Goal: Transaction & Acquisition: Purchase product/service

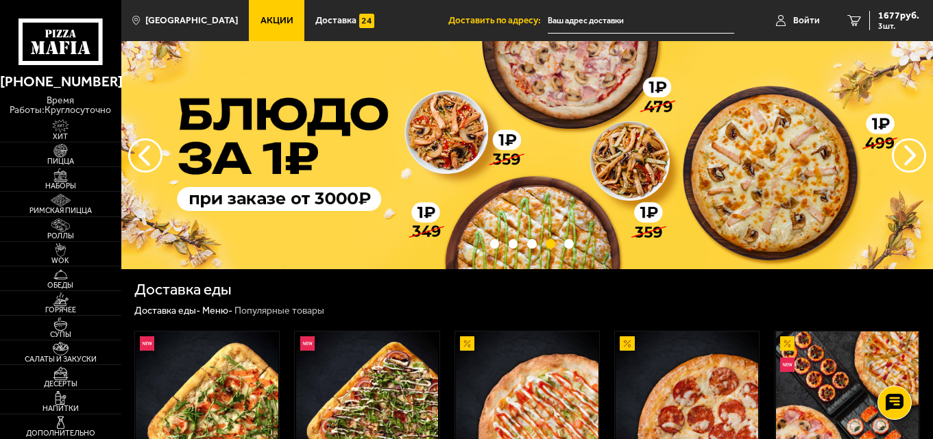
click at [251, 5] on link "Акции" at bounding box center [277, 20] width 56 height 41
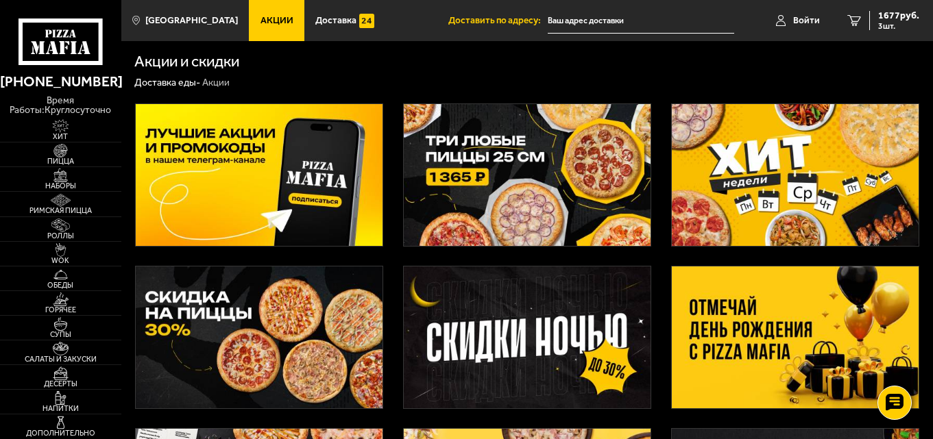
click at [254, 94] on div at bounding box center [527, 427] width 812 height 674
click at [258, 131] on img at bounding box center [259, 175] width 247 height 142
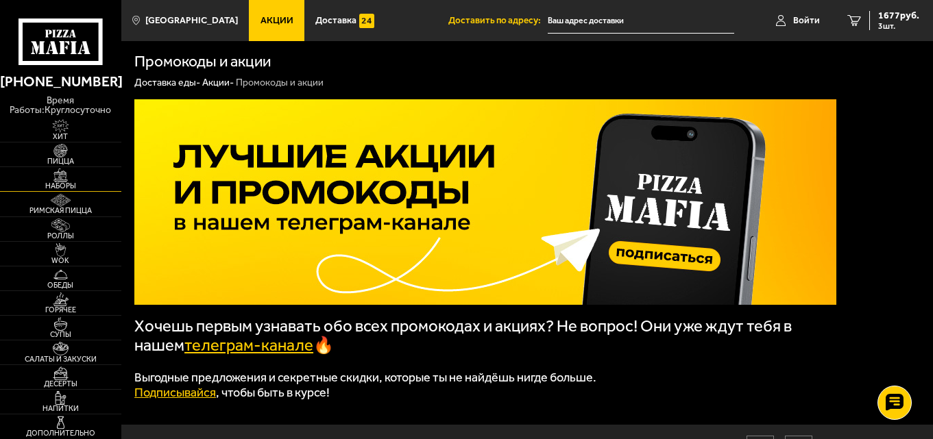
click at [62, 179] on img at bounding box center [60, 176] width 37 height 14
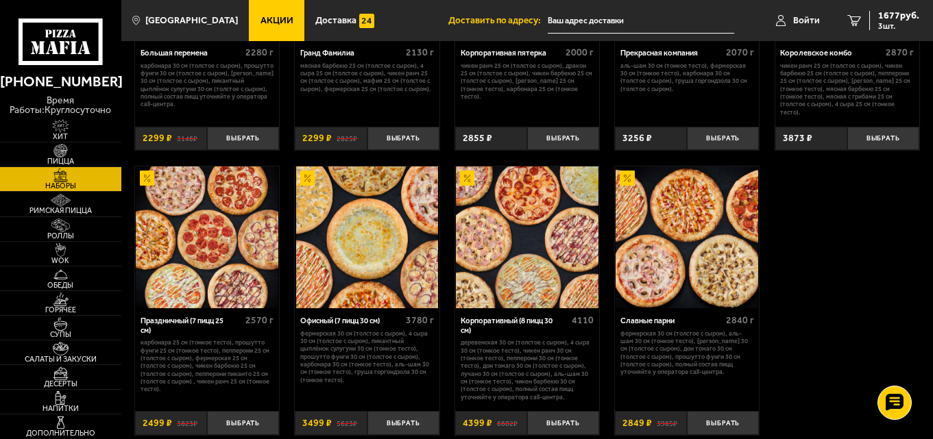
scroll to position [1483, 0]
